Goal: Information Seeking & Learning: Understand process/instructions

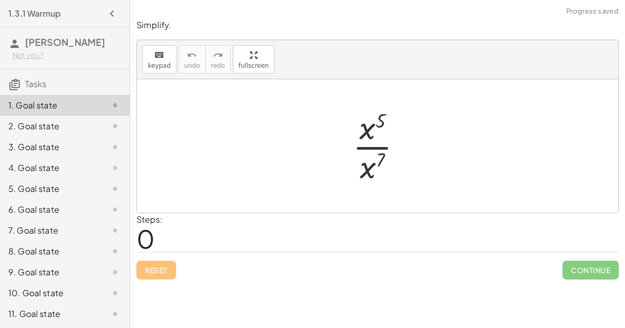
click at [367, 126] on div at bounding box center [382, 146] width 68 height 80
drag, startPoint x: 372, startPoint y: 122, endPoint x: 390, endPoint y: 160, distance: 42.2
click at [390, 160] on div at bounding box center [382, 146] width 68 height 80
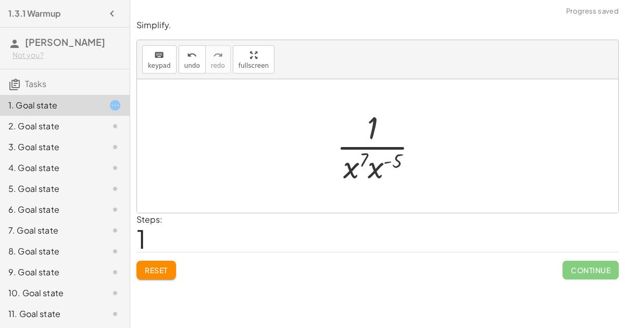
click at [366, 163] on div at bounding box center [382, 146] width 102 height 80
click at [373, 159] on div at bounding box center [382, 146] width 102 height 80
click at [369, 152] on div at bounding box center [382, 146] width 94 height 80
click at [378, 155] on div at bounding box center [382, 146] width 94 height 80
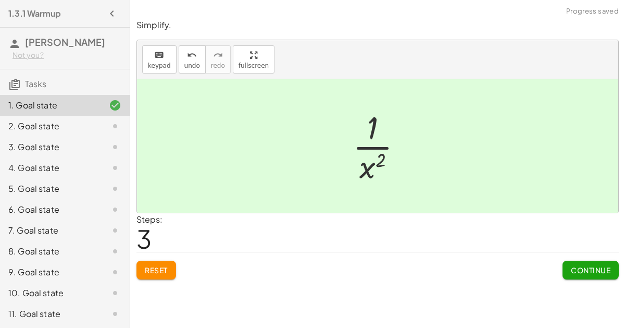
click at [593, 265] on span "Continue" at bounding box center [591, 269] width 40 height 9
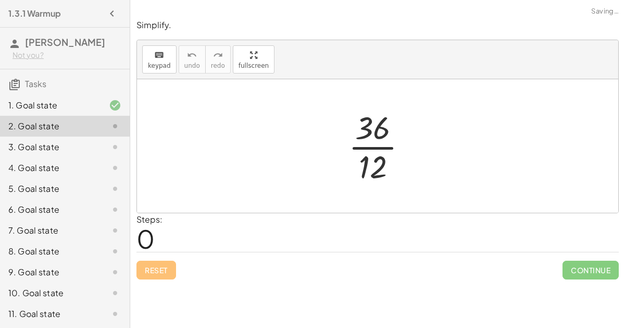
click at [365, 133] on div at bounding box center [382, 146] width 78 height 80
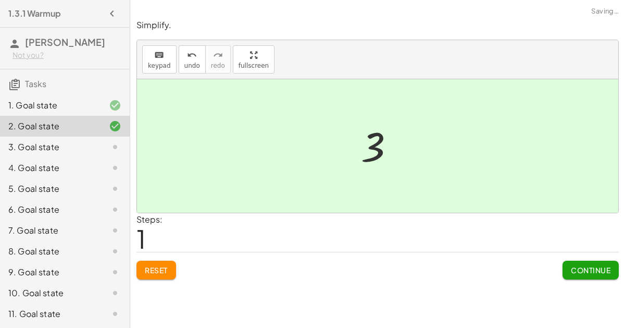
click at [576, 261] on button "Continue" at bounding box center [591, 270] width 56 height 19
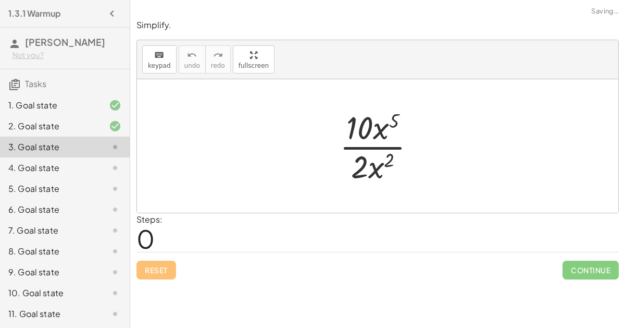
click at [357, 143] on div at bounding box center [382, 146] width 95 height 80
drag, startPoint x: 361, startPoint y: 124, endPoint x: 351, endPoint y: 116, distance: 12.6
click at [351, 116] on div at bounding box center [382, 146] width 95 height 80
drag, startPoint x: 374, startPoint y: 125, endPoint x: 361, endPoint y: 114, distance: 17.0
click at [361, 114] on div at bounding box center [382, 146] width 95 height 80
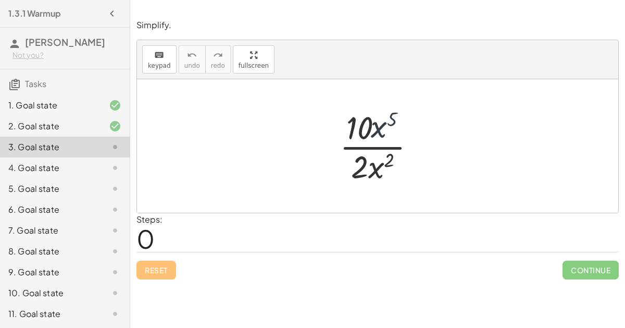
click at [358, 122] on div at bounding box center [382, 146] width 95 height 80
click at [358, 124] on div at bounding box center [382, 146] width 95 height 80
drag, startPoint x: 361, startPoint y: 163, endPoint x: 362, endPoint y: 134, distance: 28.7
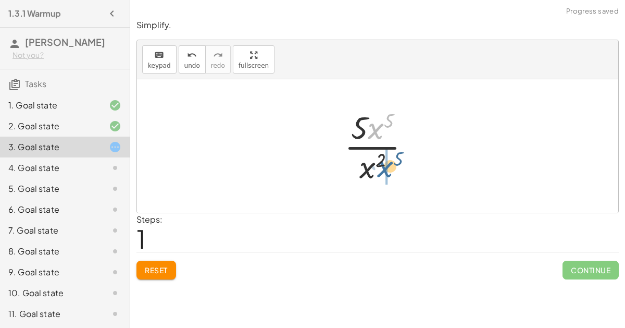
drag, startPoint x: 373, startPoint y: 130, endPoint x: 383, endPoint y: 166, distance: 37.8
click at [383, 166] on div at bounding box center [381, 146] width 85 height 80
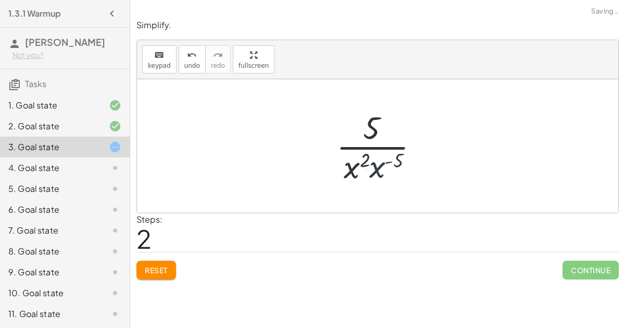
click at [359, 163] on div at bounding box center [381, 146] width 103 height 80
click at [366, 158] on div at bounding box center [381, 146] width 103 height 80
click at [373, 153] on div at bounding box center [381, 146] width 103 height 80
click at [388, 153] on div at bounding box center [381, 146] width 103 height 80
click at [378, 159] on div at bounding box center [381, 146] width 103 height 80
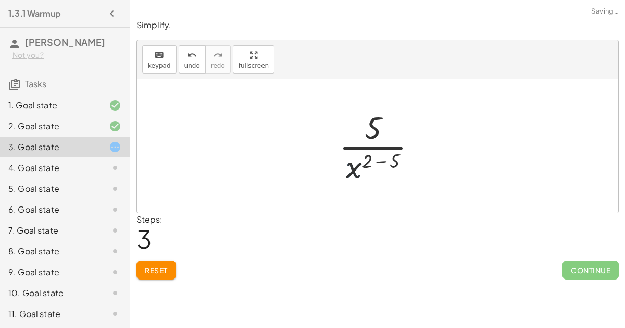
click at [379, 156] on div at bounding box center [382, 146] width 96 height 80
click at [365, 139] on div at bounding box center [382, 146] width 78 height 80
click at [378, 157] on div at bounding box center [382, 146] width 78 height 80
drag, startPoint x: 362, startPoint y: 167, endPoint x: 371, endPoint y: 129, distance: 39.7
click at [371, 129] on div at bounding box center [382, 146] width 78 height 80
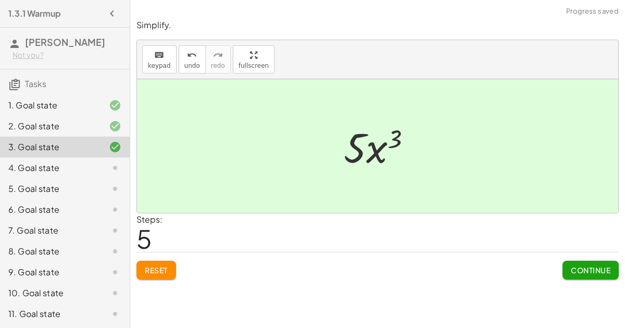
click at [601, 252] on div "Continue" at bounding box center [591, 265] width 56 height 27
click at [600, 261] on button "Continue" at bounding box center [591, 270] width 56 height 19
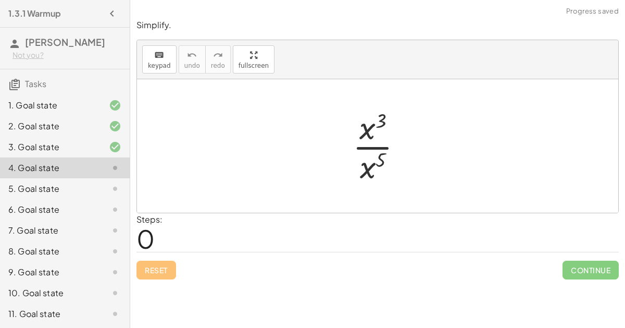
click at [363, 148] on div at bounding box center [382, 146] width 69 height 80
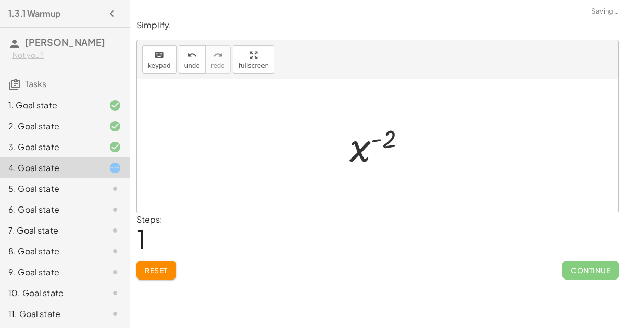
click at [376, 141] on div at bounding box center [383, 146] width 76 height 52
click at [376, 132] on div at bounding box center [383, 146] width 76 height 52
drag, startPoint x: 362, startPoint y: 144, endPoint x: 376, endPoint y: 137, distance: 16.3
click at [376, 137] on div at bounding box center [383, 146] width 76 height 52
click at [383, 133] on div at bounding box center [383, 146] width 76 height 52
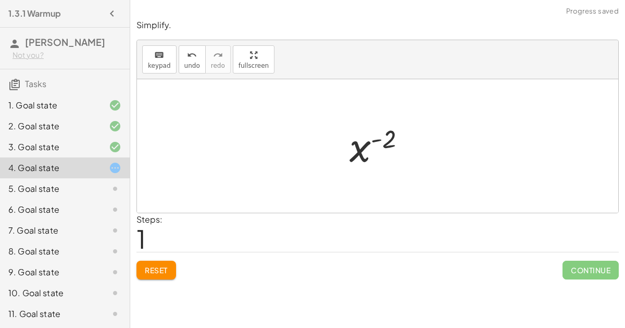
click at [383, 133] on div at bounding box center [383, 146] width 76 height 52
click at [161, 265] on div "Simplify. keyboard keypad undo undo redo redo fullscreen · x 3 · x 5 x ( + 3 − …" at bounding box center [377, 149] width 495 height 273
click at [159, 262] on button "Reset" at bounding box center [157, 270] width 40 height 19
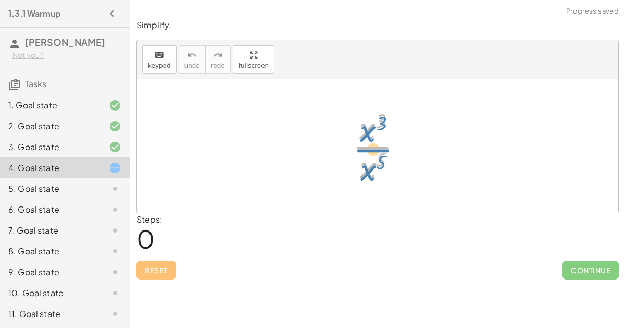
click at [367, 132] on div at bounding box center [382, 146] width 69 height 80
drag, startPoint x: 366, startPoint y: 126, endPoint x: 364, endPoint y: 169, distance: 43.8
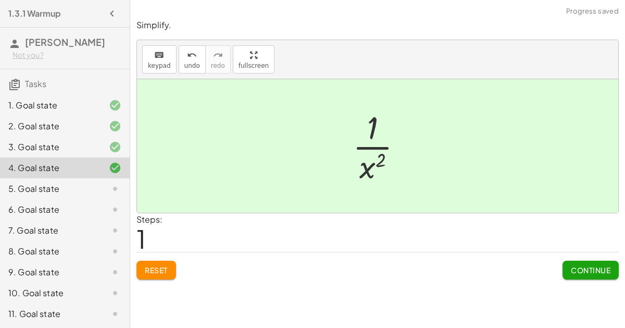
click at [581, 261] on button "Continue" at bounding box center [591, 270] width 56 height 19
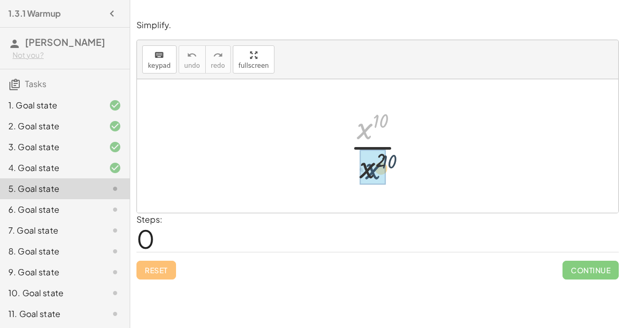
drag, startPoint x: 360, startPoint y: 129, endPoint x: 369, endPoint y: 170, distance: 41.5
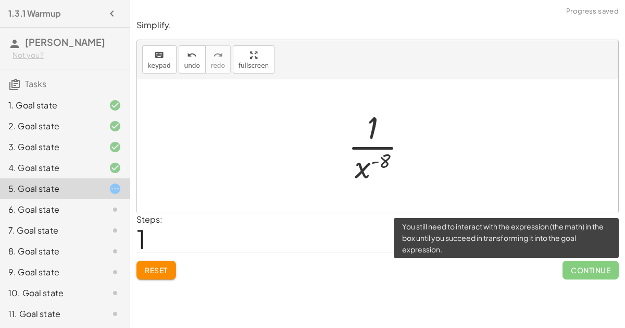
click at [587, 261] on span "Continue" at bounding box center [591, 270] width 56 height 19
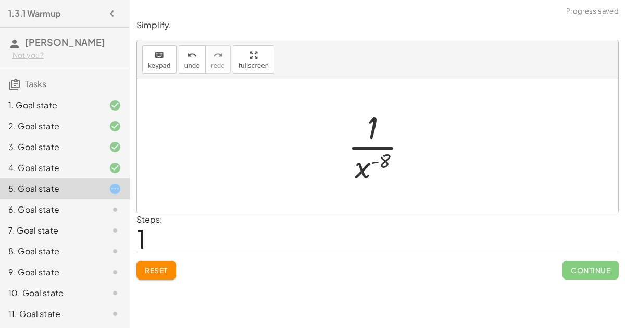
click at [372, 149] on div at bounding box center [382, 146] width 78 height 80
drag, startPoint x: 367, startPoint y: 160, endPoint x: 376, endPoint y: 120, distance: 41.2
click at [376, 120] on div at bounding box center [382, 146] width 78 height 80
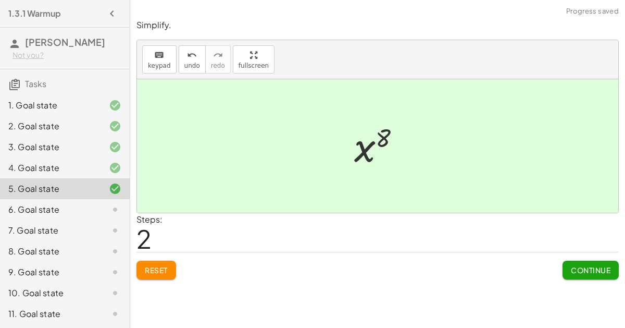
click at [594, 265] on span "Continue" at bounding box center [591, 269] width 40 height 9
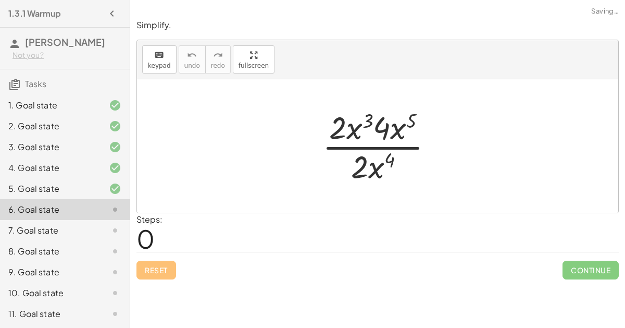
click at [348, 124] on div at bounding box center [382, 146] width 130 height 80
click at [369, 124] on div at bounding box center [382, 146] width 130 height 80
drag, startPoint x: 340, startPoint y: 119, endPoint x: 345, endPoint y: 120, distance: 5.3
click at [345, 120] on div at bounding box center [382, 146] width 130 height 80
click at [347, 128] on div at bounding box center [382, 146] width 130 height 80
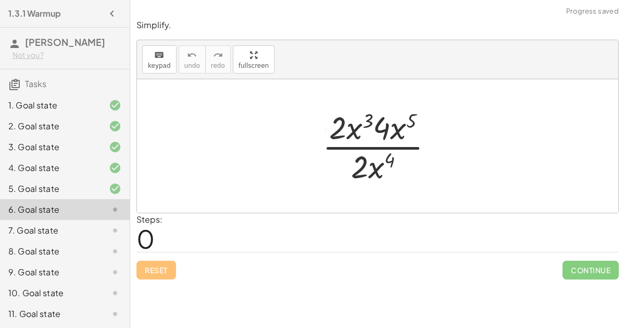
click at [347, 128] on div at bounding box center [382, 146] width 130 height 80
drag, startPoint x: 347, startPoint y: 128, endPoint x: 393, endPoint y: 164, distance: 58.7
click at [393, 164] on div at bounding box center [382, 146] width 130 height 80
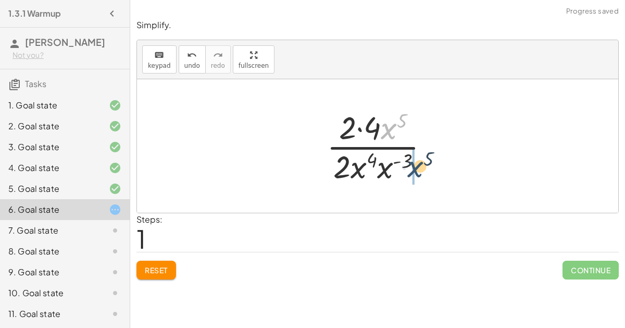
drag, startPoint x: 387, startPoint y: 129, endPoint x: 414, endPoint y: 168, distance: 47.4
click at [414, 168] on div at bounding box center [382, 146] width 121 height 80
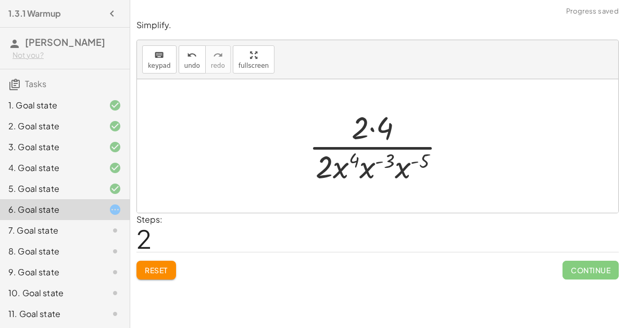
click at [386, 155] on div at bounding box center [382, 146] width 156 height 80
click at [321, 165] on div at bounding box center [382, 146] width 156 height 80
click at [336, 166] on div at bounding box center [382, 146] width 156 height 80
click at [347, 166] on div at bounding box center [382, 146] width 156 height 80
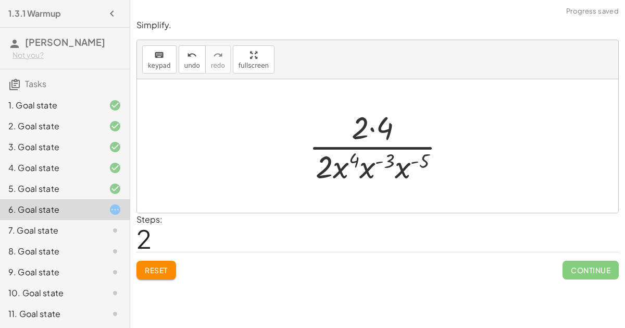
click at [347, 166] on div at bounding box center [382, 146] width 156 height 80
click at [364, 160] on div at bounding box center [382, 146] width 156 height 80
click at [364, 160] on div at bounding box center [382, 146] width 149 height 80
click at [390, 163] on div at bounding box center [382, 146] width 149 height 80
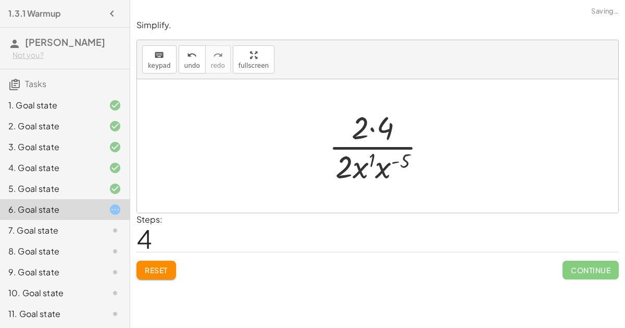
click at [384, 163] on div at bounding box center [382, 146] width 117 height 80
click at [384, 155] on div at bounding box center [381, 146] width 109 height 80
click at [373, 124] on div at bounding box center [382, 146] width 94 height 80
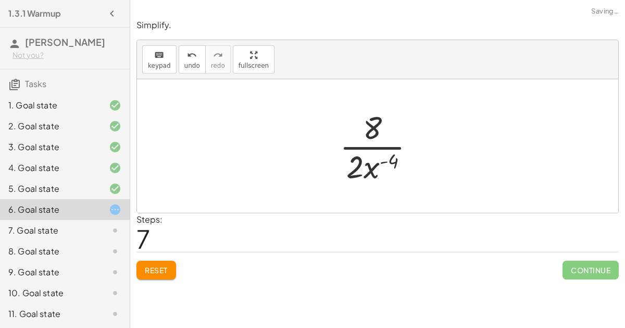
click at [361, 165] on div at bounding box center [382, 146] width 94 height 80
drag, startPoint x: 366, startPoint y: 166, endPoint x: 378, endPoint y: 126, distance: 42.5
click at [378, 126] on div at bounding box center [382, 146] width 94 height 80
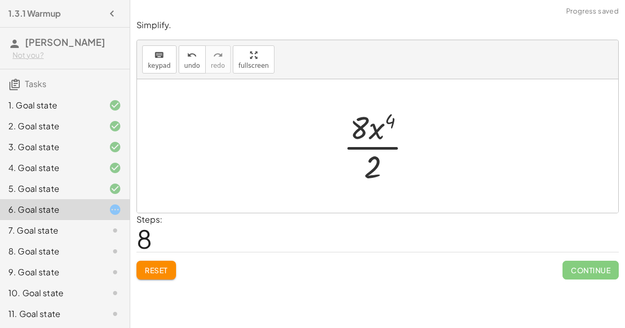
click at [373, 126] on div at bounding box center [382, 146] width 88 height 80
click at [373, 170] on div at bounding box center [382, 146] width 88 height 80
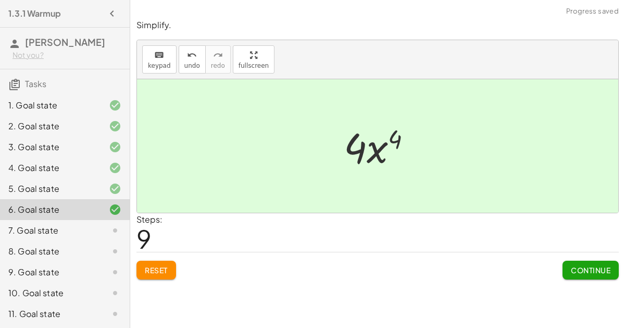
click at [585, 265] on span "Continue" at bounding box center [591, 269] width 40 height 9
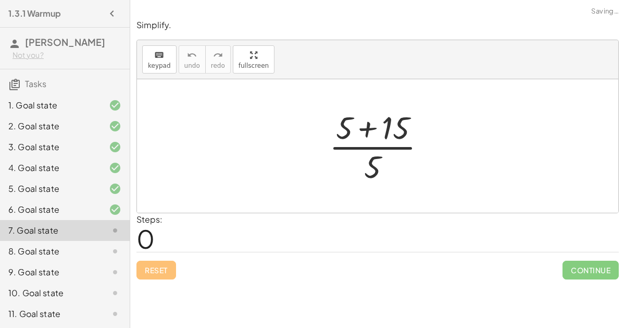
click at [363, 124] on div at bounding box center [382, 146] width 116 height 80
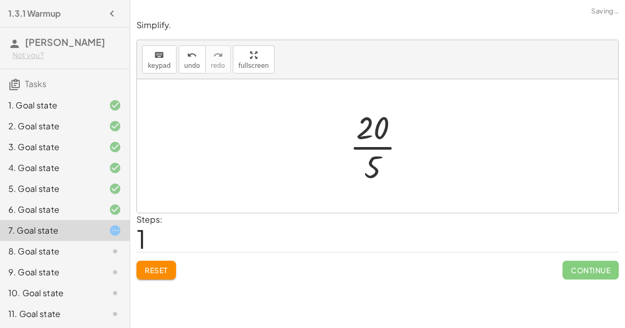
click at [367, 148] on div at bounding box center [382, 146] width 75 height 80
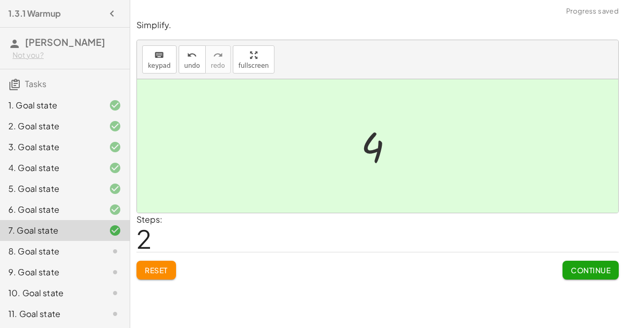
click at [580, 261] on button "Continue" at bounding box center [591, 270] width 56 height 19
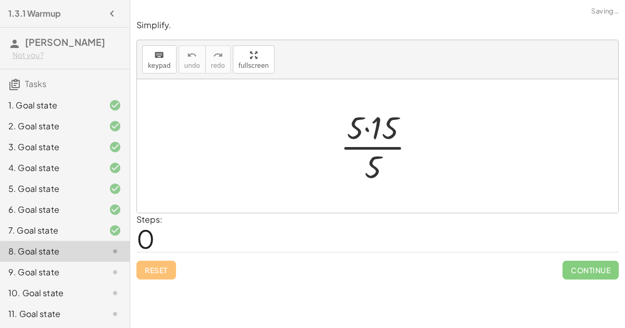
click at [381, 137] on div at bounding box center [382, 146] width 94 height 80
click at [372, 127] on div at bounding box center [382, 146] width 94 height 80
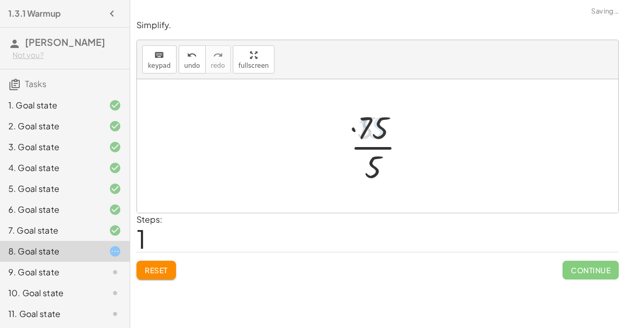
click at [375, 138] on div at bounding box center [382, 146] width 73 height 80
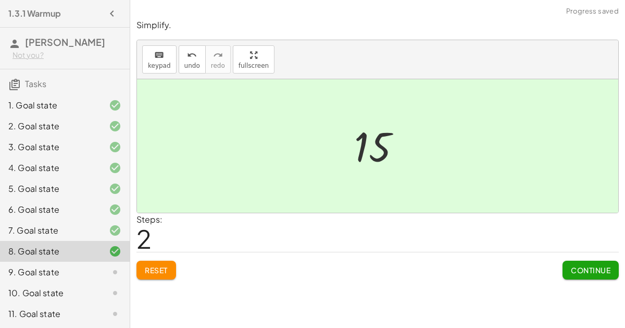
click at [602, 261] on button "Continue" at bounding box center [591, 270] width 56 height 19
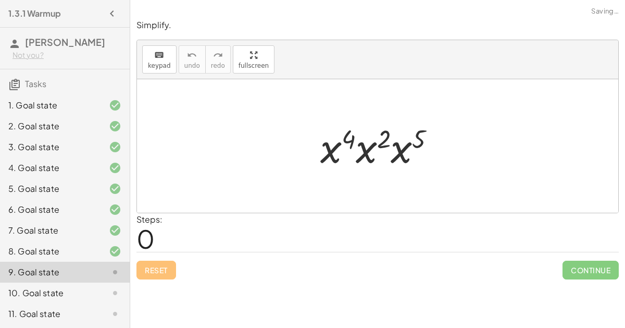
click at [351, 139] on div at bounding box center [382, 146] width 134 height 54
click at [374, 148] on div at bounding box center [382, 146] width 134 height 54
click at [374, 148] on div at bounding box center [382, 146] width 136 height 54
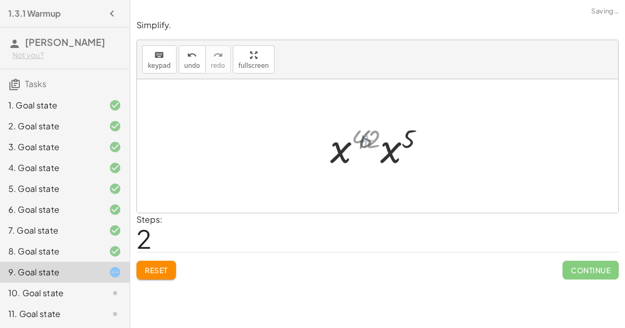
click at [390, 149] on div at bounding box center [382, 146] width 99 height 54
click at [387, 150] on div at bounding box center [381, 146] width 101 height 52
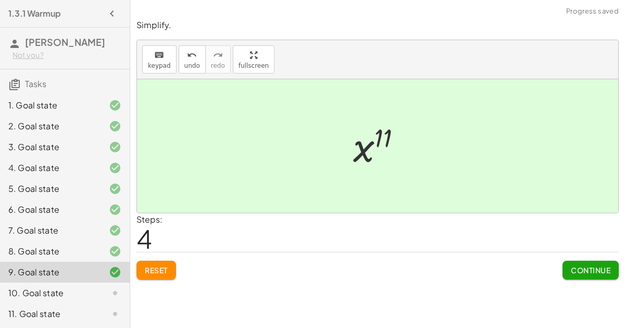
click at [596, 262] on button "Continue" at bounding box center [591, 270] width 56 height 19
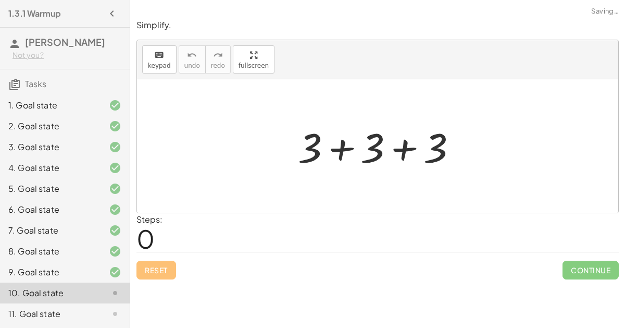
click at [330, 139] on div at bounding box center [382, 146] width 178 height 54
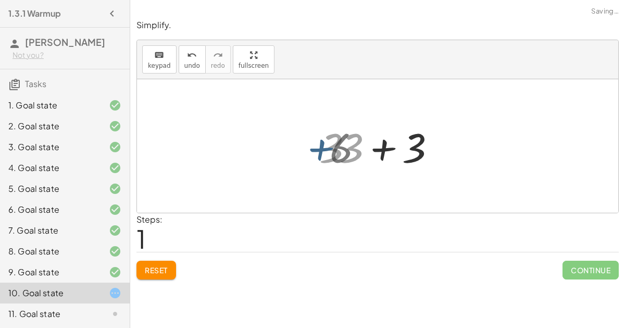
click at [365, 148] on div at bounding box center [382, 146] width 115 height 54
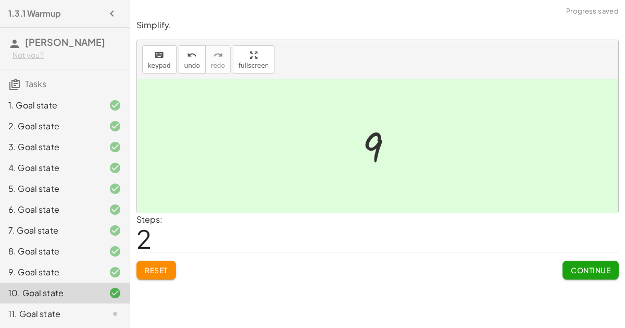
click at [595, 264] on button "Continue" at bounding box center [591, 270] width 56 height 19
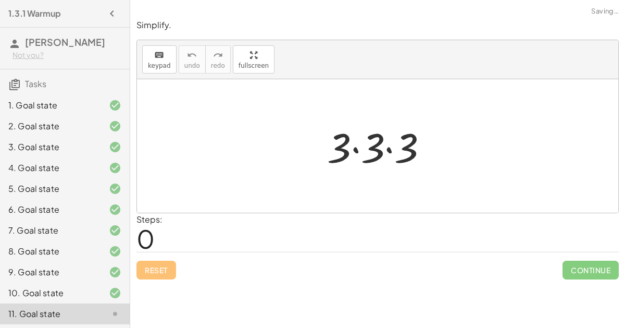
click at [382, 155] on div at bounding box center [382, 146] width 120 height 54
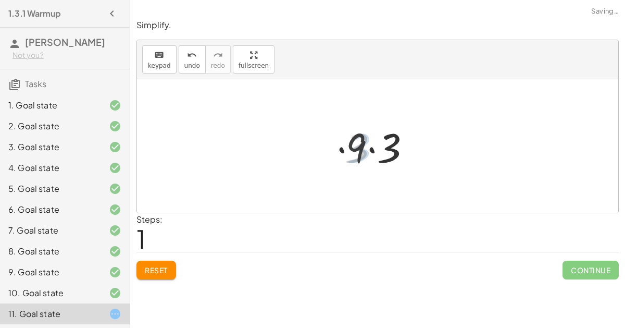
click at [384, 151] on div at bounding box center [382, 146] width 83 height 54
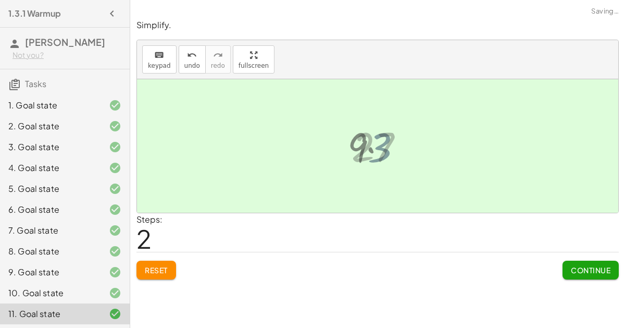
click at [379, 148] on div at bounding box center [382, 146] width 71 height 52
click at [573, 261] on button "Continue" at bounding box center [591, 270] width 56 height 19
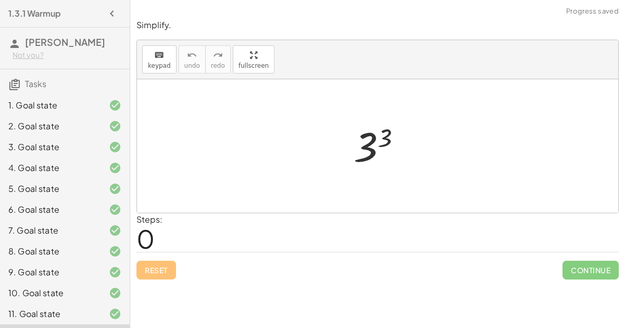
click at [381, 161] on div at bounding box center [382, 146] width 67 height 52
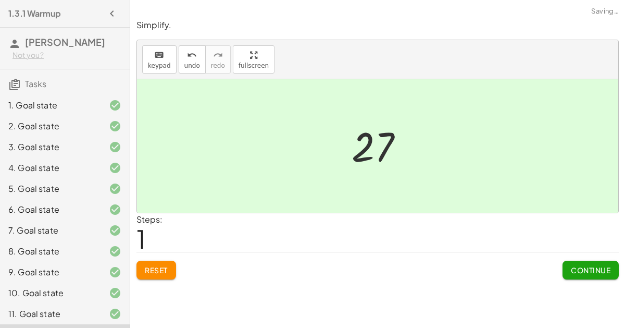
click at [581, 261] on button "Continue" at bounding box center [591, 270] width 56 height 19
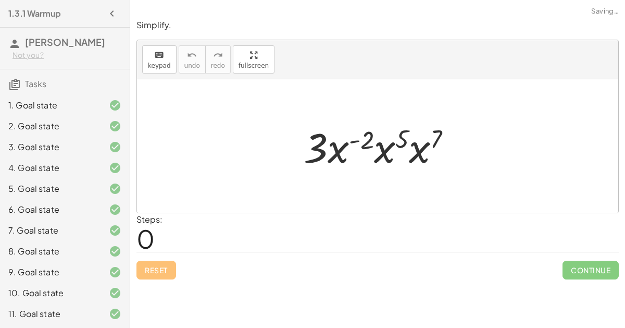
click at [401, 159] on div at bounding box center [382, 146] width 167 height 54
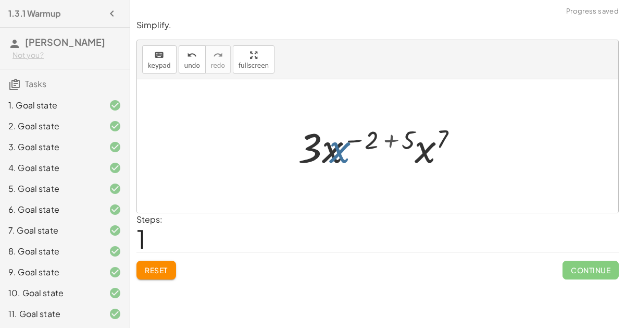
click at [380, 150] on div at bounding box center [382, 146] width 181 height 54
click at [375, 133] on div at bounding box center [382, 146] width 181 height 54
click at [400, 136] on div at bounding box center [382, 146] width 181 height 54
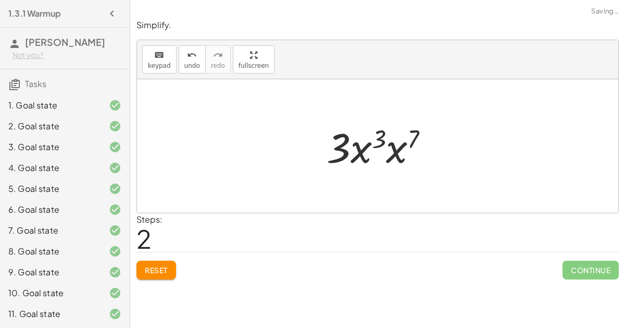
click at [403, 143] on div at bounding box center [382, 146] width 121 height 54
click at [392, 134] on div at bounding box center [382, 146] width 123 height 54
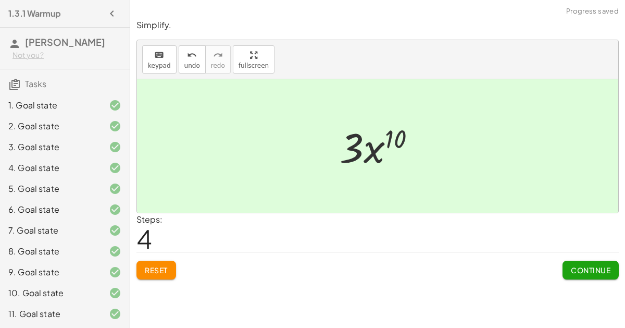
click at [585, 265] on span "Continue" at bounding box center [591, 269] width 40 height 9
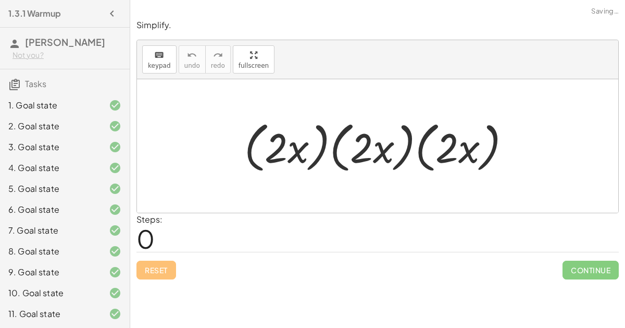
click at [373, 156] on div at bounding box center [382, 146] width 286 height 60
click at [285, 146] on div at bounding box center [382, 146] width 286 height 60
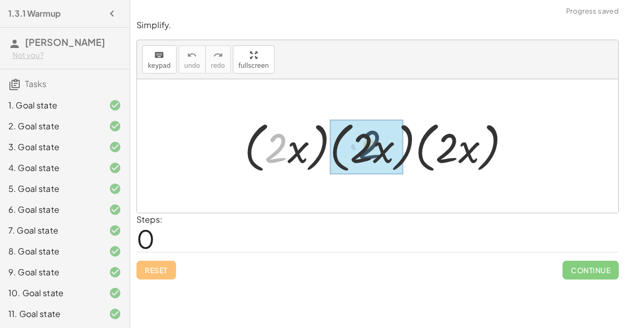
drag, startPoint x: 281, startPoint y: 144, endPoint x: 376, endPoint y: 141, distance: 94.9
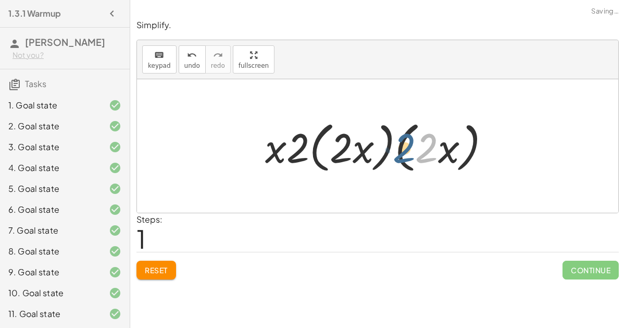
click at [431, 148] on div at bounding box center [382, 146] width 244 height 60
click at [327, 144] on div at bounding box center [382, 146] width 244 height 60
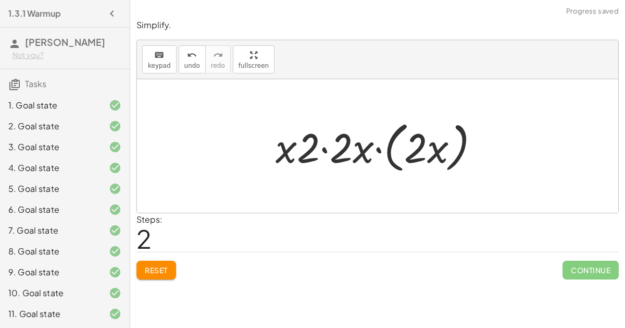
click at [377, 144] on div at bounding box center [382, 146] width 223 height 60
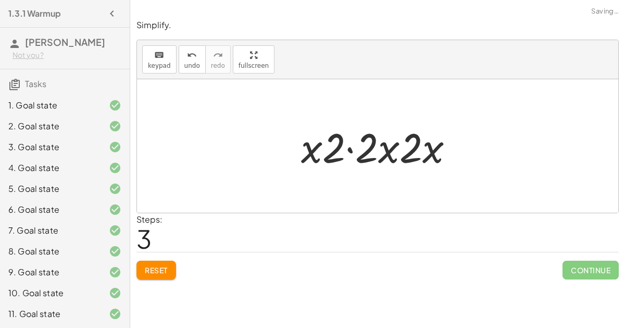
click at [355, 146] on div at bounding box center [381, 146] width 171 height 54
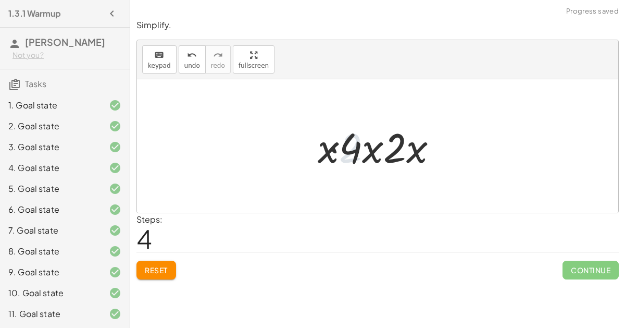
click at [369, 146] on div at bounding box center [382, 146] width 139 height 54
drag, startPoint x: 392, startPoint y: 145, endPoint x: 315, endPoint y: 146, distance: 77.1
click at [315, 146] on div at bounding box center [382, 146] width 139 height 54
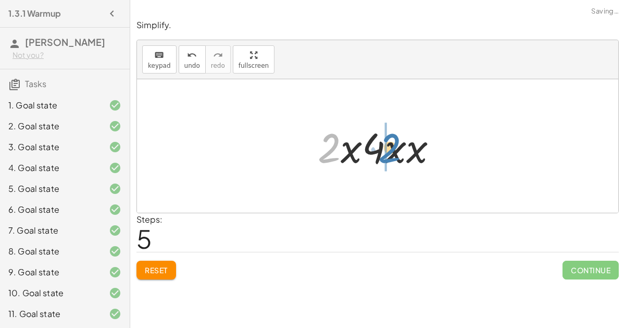
drag, startPoint x: 326, startPoint y: 147, endPoint x: 387, endPoint y: 147, distance: 61.0
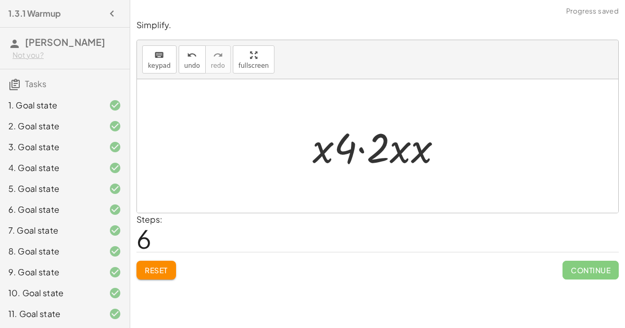
click at [366, 148] on div at bounding box center [382, 146] width 149 height 54
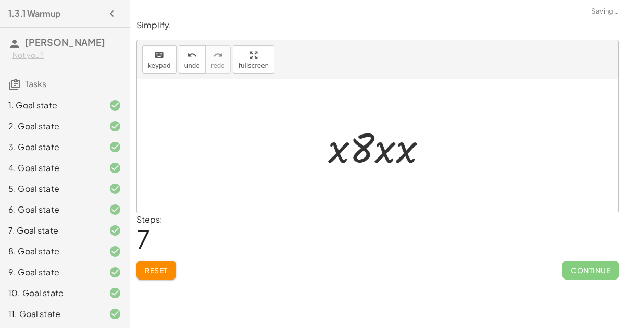
click at [386, 146] on div at bounding box center [382, 146] width 118 height 54
drag, startPoint x: 407, startPoint y: 145, endPoint x: 390, endPoint y: 148, distance: 16.9
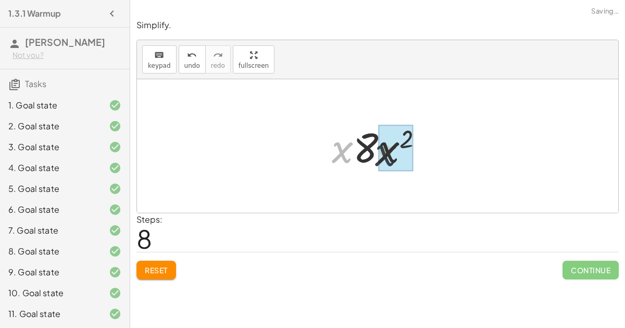
drag, startPoint x: 343, startPoint y: 148, endPoint x: 390, endPoint y: 151, distance: 47.0
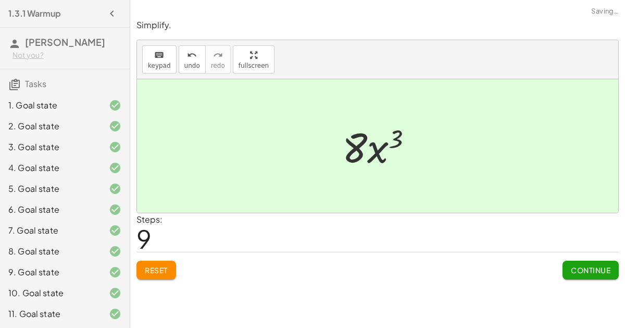
click at [590, 261] on button "Continue" at bounding box center [591, 270] width 56 height 19
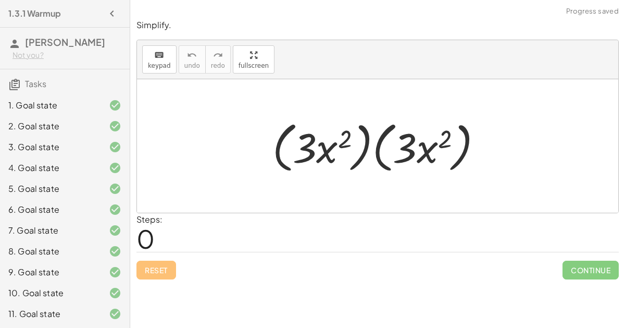
click at [318, 139] on div at bounding box center [381, 146] width 229 height 60
click at [383, 138] on div at bounding box center [381, 146] width 229 height 60
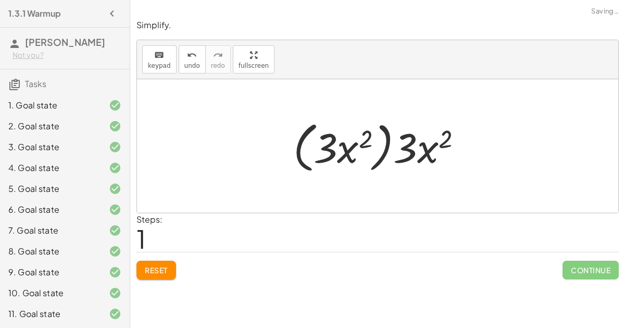
click at [378, 144] on div at bounding box center [382, 146] width 188 height 60
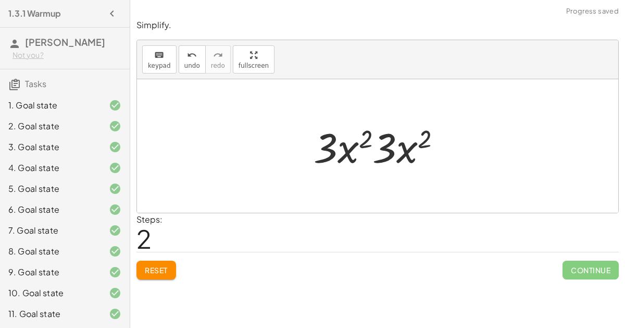
click at [377, 144] on div at bounding box center [382, 146] width 146 height 54
drag, startPoint x: 385, startPoint y: 144, endPoint x: 335, endPoint y: 148, distance: 49.7
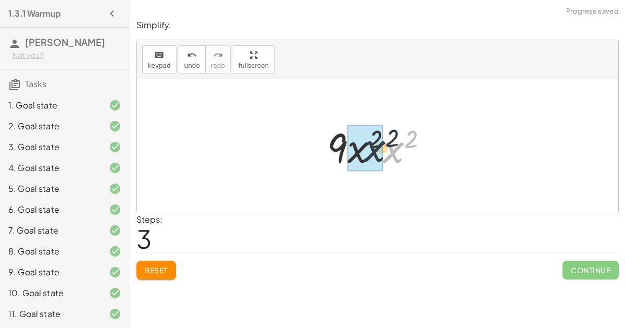
drag, startPoint x: 395, startPoint y: 151, endPoint x: 375, endPoint y: 152, distance: 19.8
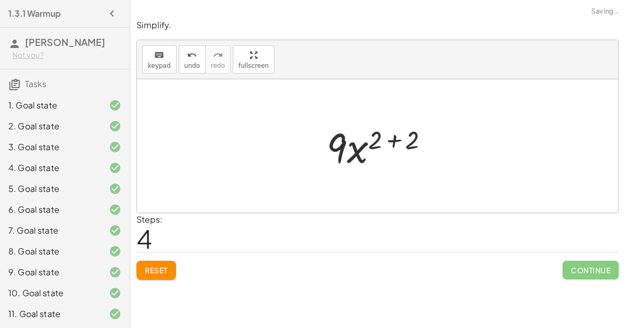
click at [395, 129] on div at bounding box center [382, 146] width 121 height 54
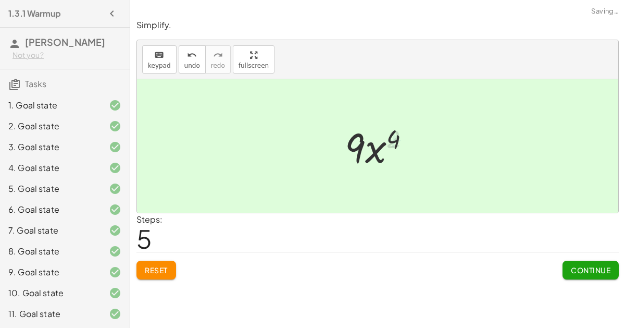
click at [601, 265] on span "Continue" at bounding box center [591, 269] width 40 height 9
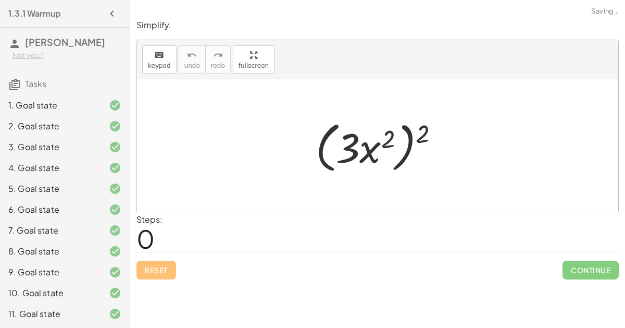
click at [341, 137] on div at bounding box center [382, 146] width 143 height 60
click at [373, 142] on div at bounding box center [382, 146] width 143 height 60
click at [397, 133] on div at bounding box center [382, 146] width 143 height 60
drag, startPoint x: 418, startPoint y: 131, endPoint x: 388, endPoint y: 139, distance: 30.2
click at [388, 139] on div at bounding box center [382, 146] width 143 height 60
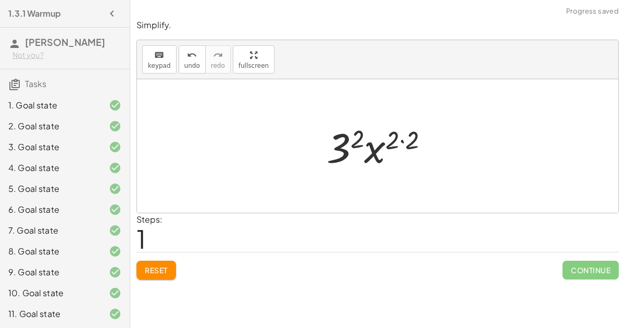
click at [399, 135] on div at bounding box center [382, 146] width 121 height 54
click at [399, 136] on div at bounding box center [382, 146] width 121 height 54
click at [402, 136] on div at bounding box center [382, 146] width 121 height 54
click at [402, 136] on div at bounding box center [382, 146] width 102 height 54
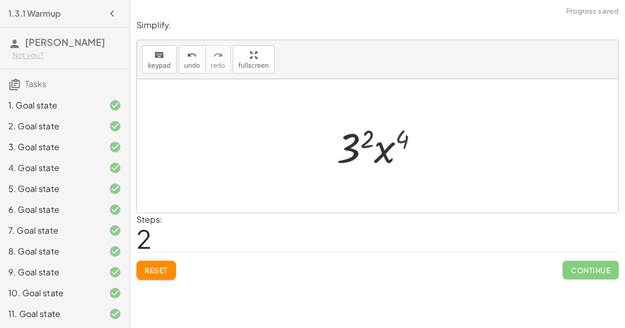
click at [384, 142] on div at bounding box center [382, 146] width 102 height 54
click at [365, 139] on div at bounding box center [382, 146] width 102 height 54
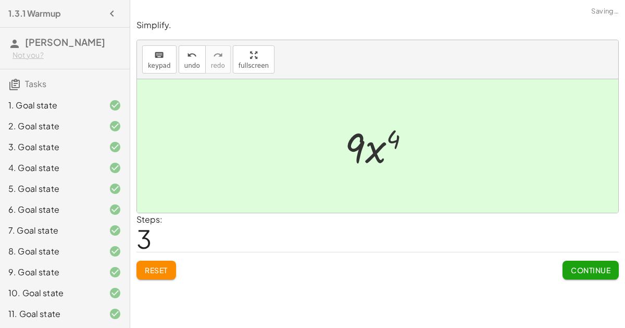
click at [589, 265] on span "Continue" at bounding box center [591, 269] width 40 height 9
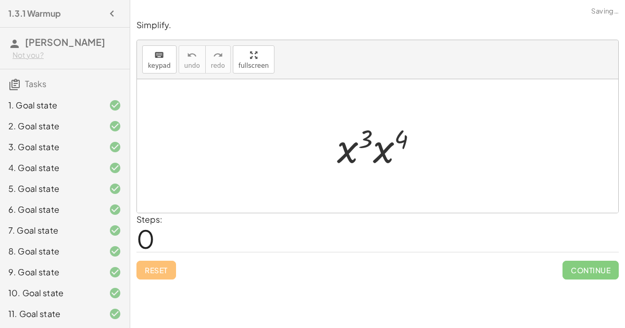
click at [372, 140] on div at bounding box center [382, 146] width 100 height 54
click at [355, 143] on div at bounding box center [382, 146] width 100 height 54
drag, startPoint x: 361, startPoint y: 135, endPoint x: 402, endPoint y: 136, distance: 40.7
click at [402, 136] on div at bounding box center [382, 146] width 100 height 54
drag, startPoint x: 344, startPoint y: 149, endPoint x: 415, endPoint y: 151, distance: 70.9
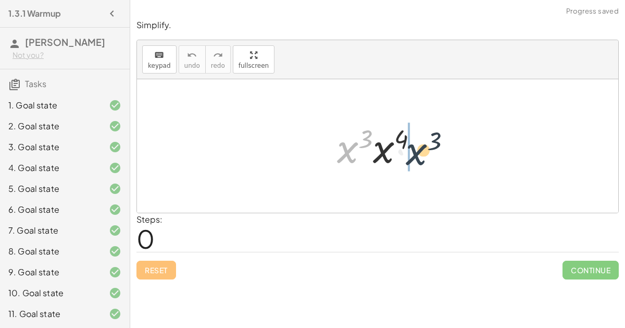
click at [415, 151] on div at bounding box center [382, 146] width 100 height 54
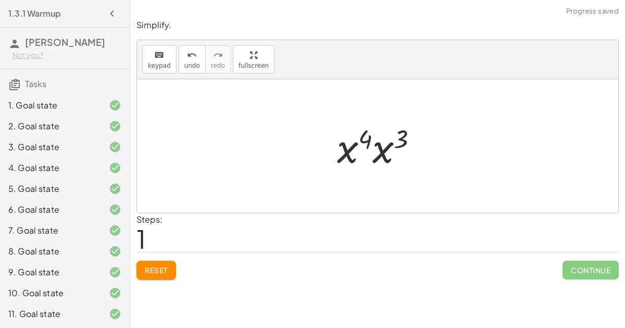
click at [376, 148] on div at bounding box center [382, 146] width 100 height 54
click at [377, 148] on div at bounding box center [382, 146] width 102 height 52
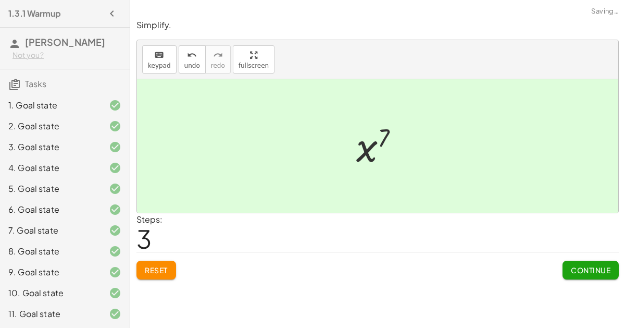
click at [569, 252] on div "Reset Continue" at bounding box center [378, 266] width 483 height 28
click at [572, 261] on button "Continue" at bounding box center [591, 270] width 56 height 19
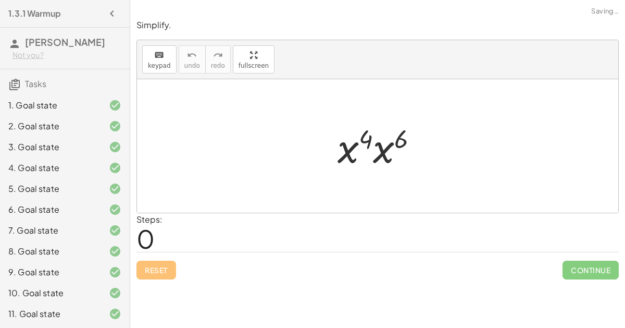
click at [364, 146] on div at bounding box center [382, 146] width 99 height 54
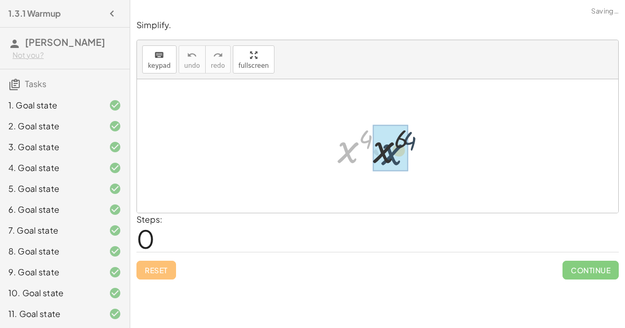
drag, startPoint x: 352, startPoint y: 148, endPoint x: 395, endPoint y: 150, distance: 43.3
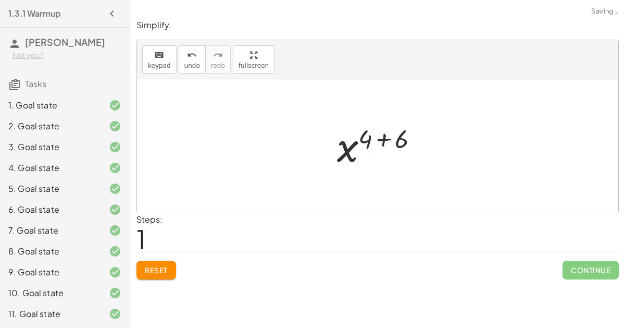
click at [377, 131] on div at bounding box center [381, 146] width 101 height 52
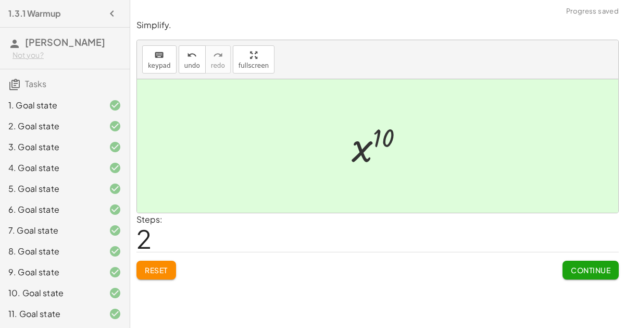
click at [576, 261] on button "Continue" at bounding box center [591, 270] width 56 height 19
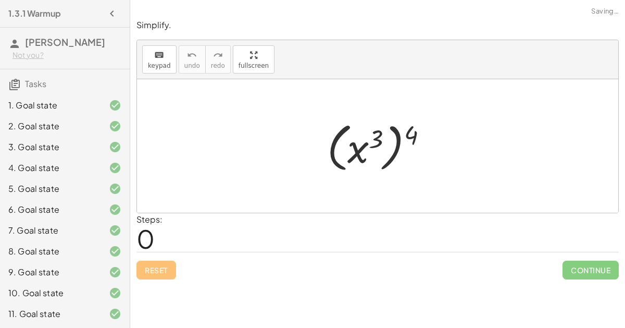
click at [369, 145] on div at bounding box center [381, 146] width 119 height 58
drag, startPoint x: 411, startPoint y: 127, endPoint x: 374, endPoint y: 135, distance: 37.3
click at [374, 135] on div at bounding box center [381, 146] width 119 height 58
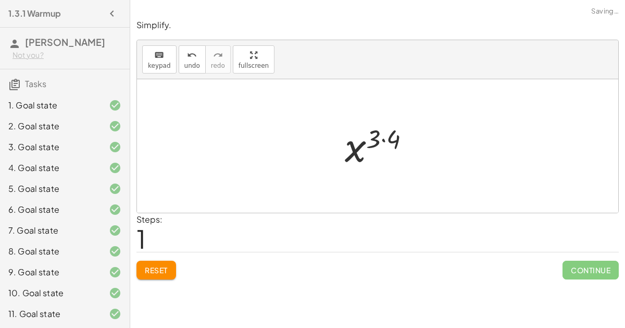
click at [382, 134] on div at bounding box center [382, 146] width 84 height 52
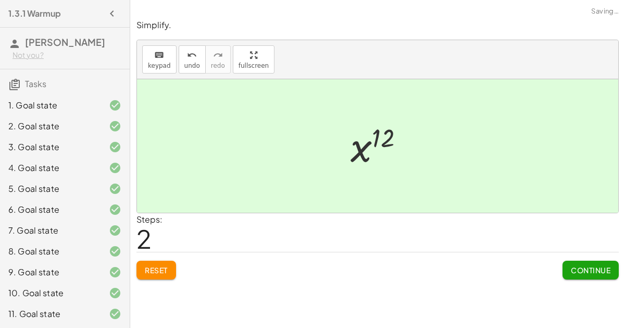
click at [592, 265] on span "Continue" at bounding box center [591, 269] width 40 height 9
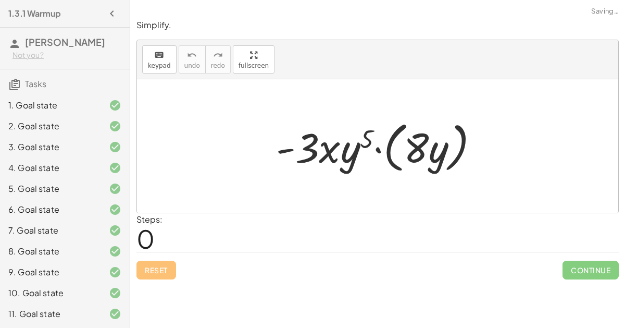
click at [347, 150] on div at bounding box center [382, 146] width 222 height 60
click at [369, 146] on div at bounding box center [382, 146] width 222 height 60
click at [379, 146] on div at bounding box center [382, 146] width 222 height 60
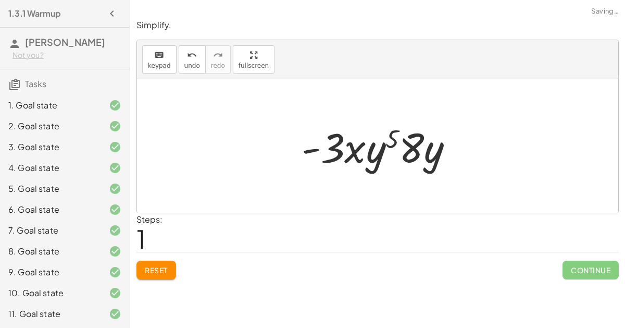
click at [387, 146] on div at bounding box center [382, 146] width 171 height 54
drag, startPoint x: 328, startPoint y: 152, endPoint x: 423, endPoint y: 149, distance: 94.9
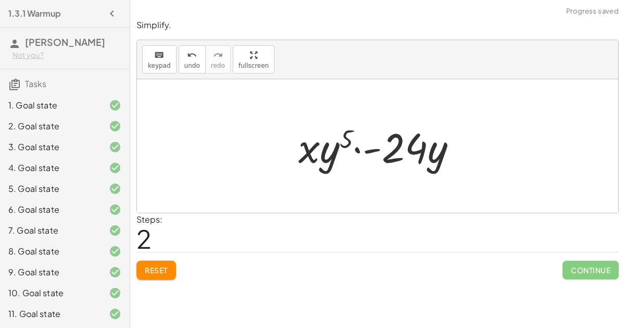
click at [395, 146] on div at bounding box center [382, 146] width 178 height 54
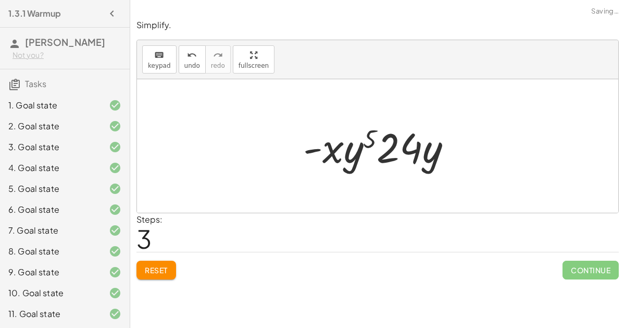
click at [370, 143] on div at bounding box center [382, 146] width 168 height 54
click at [336, 148] on div at bounding box center [382, 146] width 168 height 54
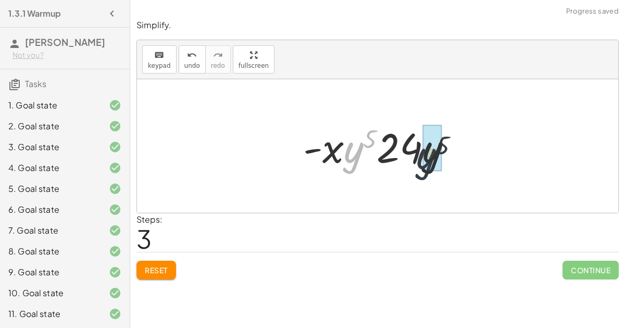
drag, startPoint x: 352, startPoint y: 149, endPoint x: 427, endPoint y: 154, distance: 75.8
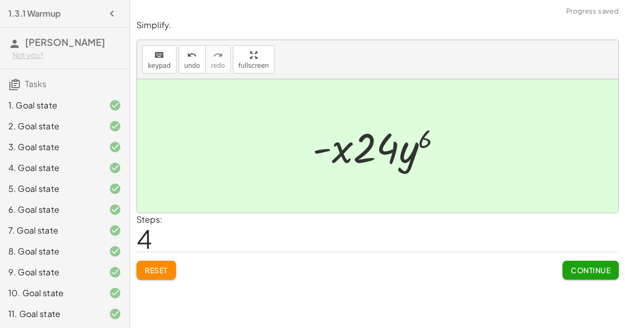
click at [408, 150] on div at bounding box center [382, 146] width 149 height 54
click at [575, 261] on button "Continue" at bounding box center [591, 270] width 56 height 19
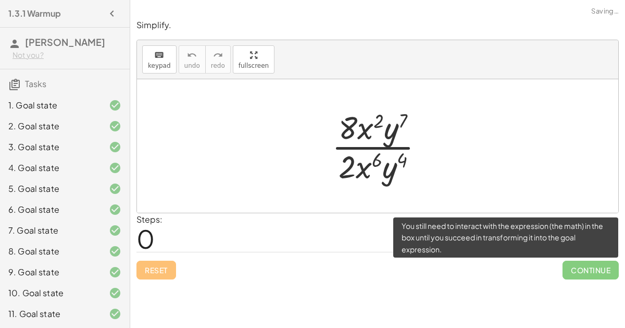
click at [578, 261] on span "Continue" at bounding box center [591, 270] width 56 height 19
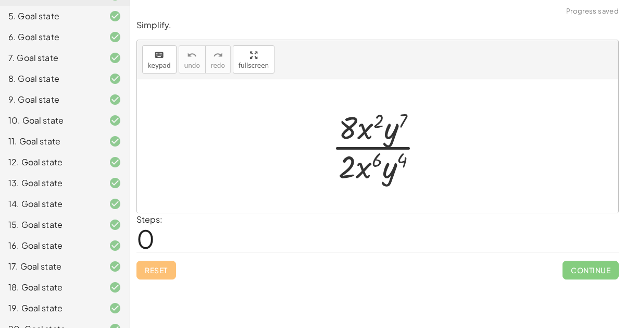
scroll to position [192, 0]
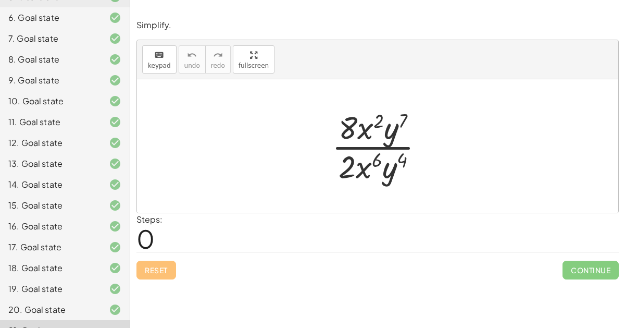
click at [352, 138] on div at bounding box center [382, 146] width 111 height 80
click at [371, 130] on div at bounding box center [382, 146] width 111 height 80
drag, startPoint x: 363, startPoint y: 126, endPoint x: 363, endPoint y: 160, distance: 34.4
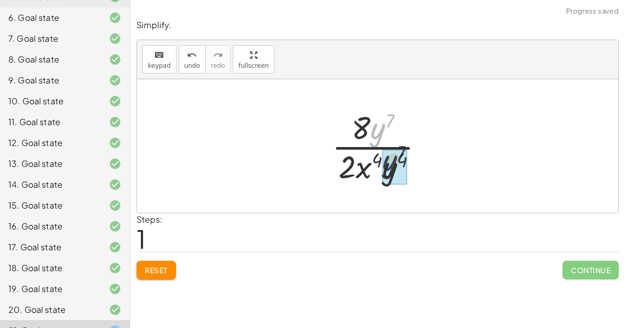
drag, startPoint x: 383, startPoint y: 129, endPoint x: 395, endPoint y: 164, distance: 37.1
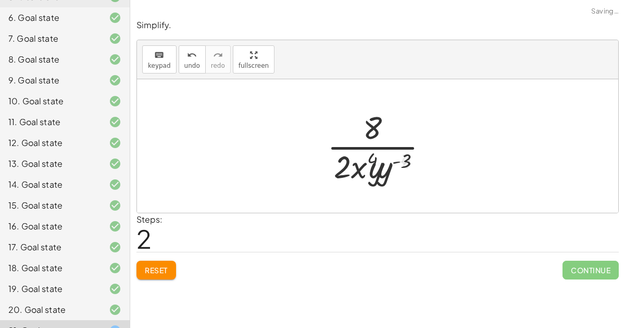
click at [404, 158] on div at bounding box center [382, 146] width 120 height 80
click at [399, 158] on div at bounding box center [382, 146] width 120 height 80
click at [398, 156] on div at bounding box center [382, 146] width 120 height 80
click at [366, 159] on div at bounding box center [382, 146] width 120 height 80
click at [351, 164] on div at bounding box center [382, 146] width 120 height 80
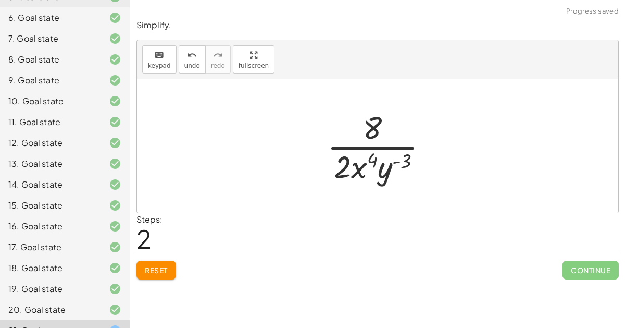
click at [371, 135] on div at bounding box center [382, 146] width 120 height 80
click at [371, 141] on div at bounding box center [382, 146] width 120 height 80
drag, startPoint x: 346, startPoint y: 156, endPoint x: 385, endPoint y: 120, distance: 52.8
click at [385, 120] on div at bounding box center [382, 146] width 120 height 80
click at [373, 129] on div at bounding box center [382, 146] width 103 height 80
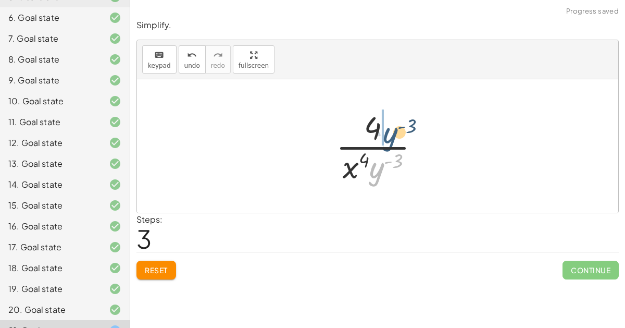
drag, startPoint x: 373, startPoint y: 160, endPoint x: 388, endPoint y: 124, distance: 39.5
click at [388, 124] on div at bounding box center [382, 146] width 103 height 80
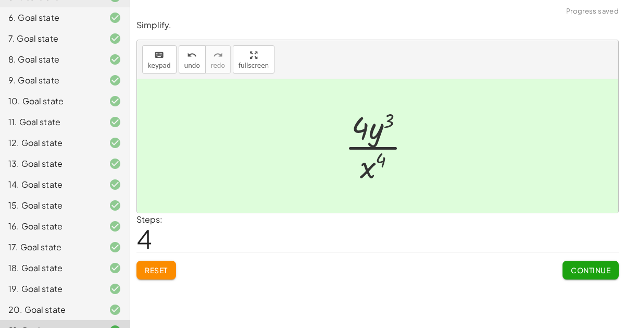
click at [591, 265] on span "Continue" at bounding box center [591, 269] width 40 height 9
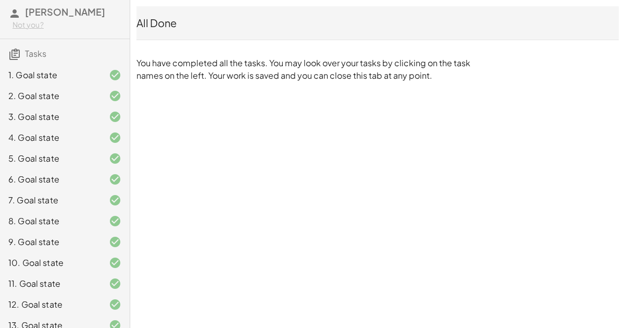
scroll to position [0, 0]
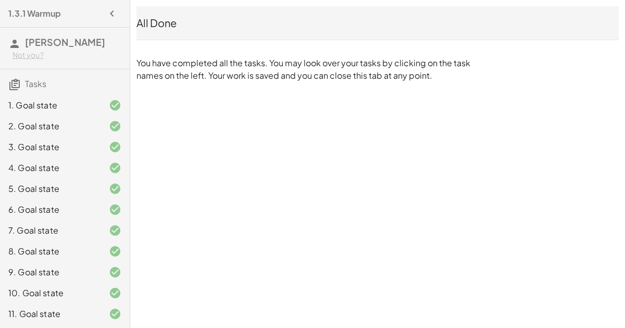
click at [110, 99] on div at bounding box center [106, 105] width 29 height 13
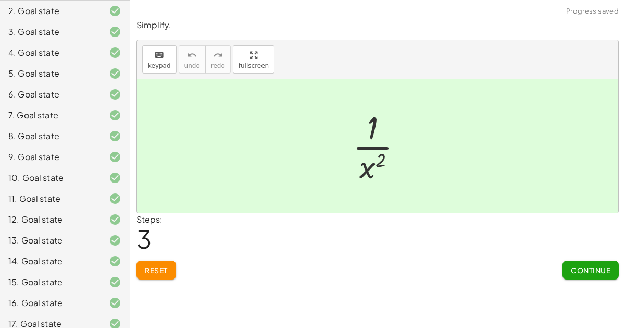
scroll to position [114, 0]
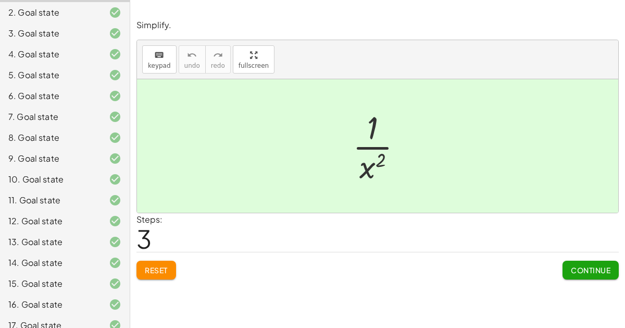
click at [95, 236] on div at bounding box center [106, 242] width 29 height 13
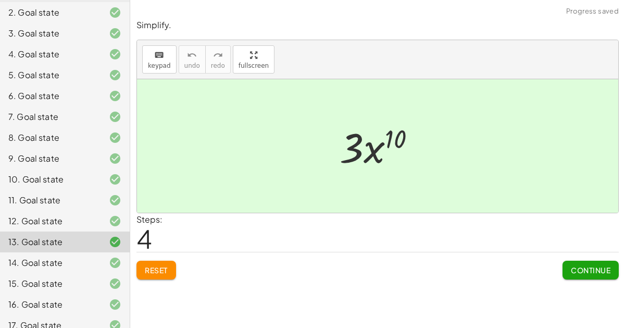
click at [162, 261] on button "Reset" at bounding box center [157, 270] width 40 height 19
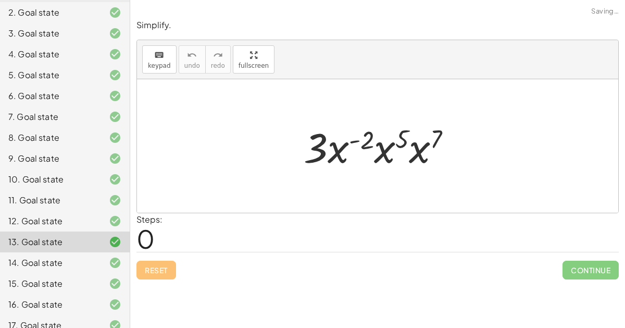
click at [361, 141] on div at bounding box center [382, 146] width 167 height 54
click at [388, 144] on div at bounding box center [382, 146] width 167 height 54
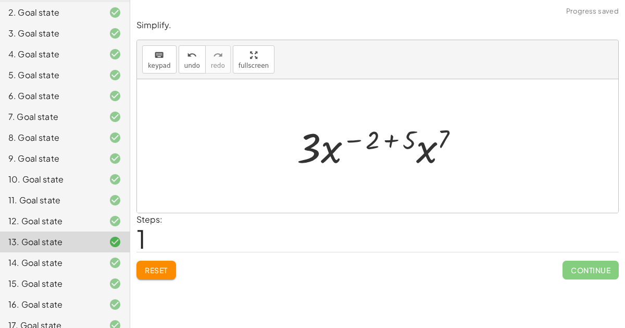
click at [422, 149] on div at bounding box center [382, 146] width 181 height 54
click at [388, 140] on div at bounding box center [382, 146] width 182 height 54
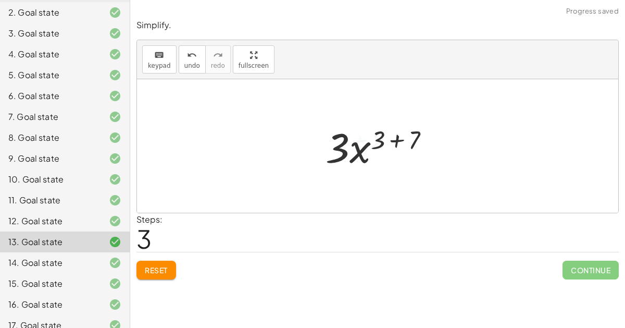
click at [396, 140] on div at bounding box center [382, 146] width 123 height 54
